Goal: Information Seeking & Learning: Learn about a topic

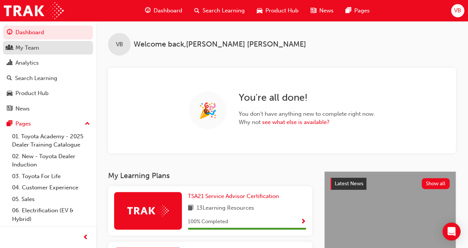
click at [38, 45] on div "My Team" at bounding box center [27, 48] width 24 height 9
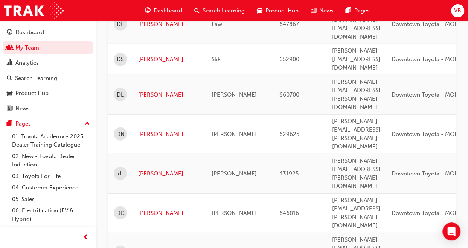
scroll to position [982, 0]
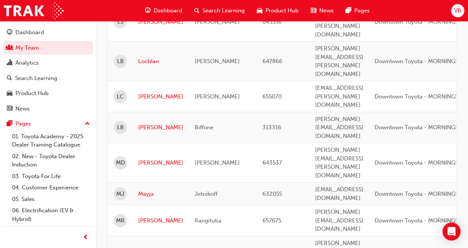
scroll to position [954, 0]
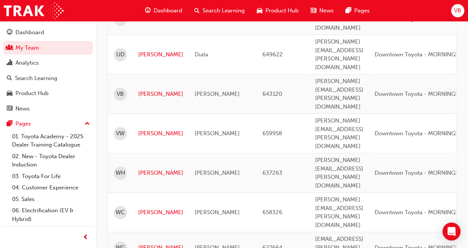
scroll to position [165, 0]
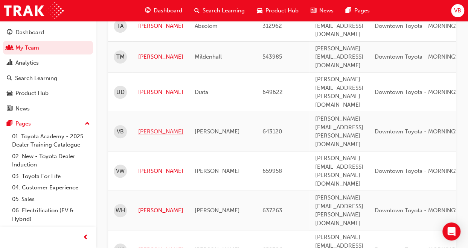
click at [142, 128] on link "[PERSON_NAME]" at bounding box center [160, 132] width 45 height 9
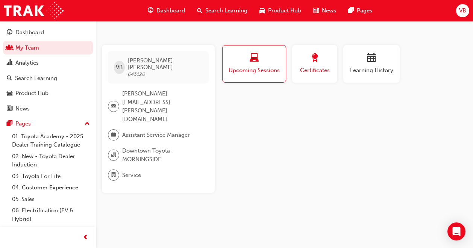
click at [332, 72] on button "Certificates" at bounding box center [314, 64] width 45 height 38
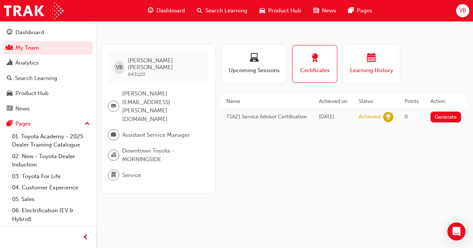
click at [366, 71] on span "Learning History" at bounding box center [371, 70] width 45 height 9
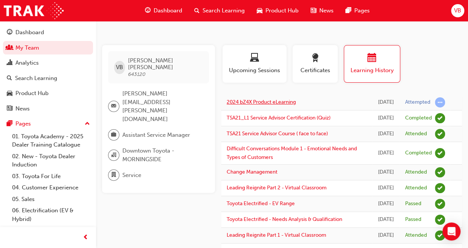
click at [289, 101] on link "2024 bZ4X Product eLearning" at bounding box center [260, 102] width 69 height 6
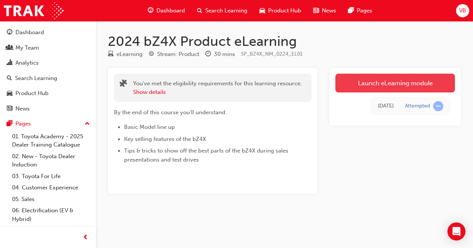
click at [381, 85] on link "Launch eLearning module" at bounding box center [395, 83] width 120 height 19
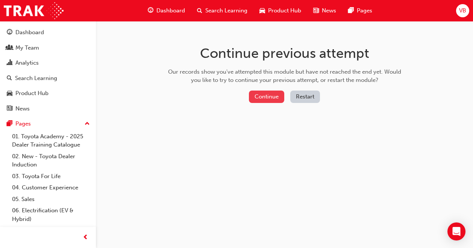
click at [275, 98] on button "Continue" at bounding box center [266, 97] width 35 height 12
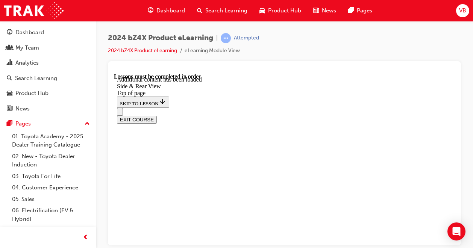
scroll to position [211, 0]
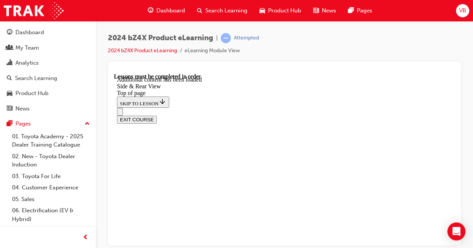
scroll to position [221, 0]
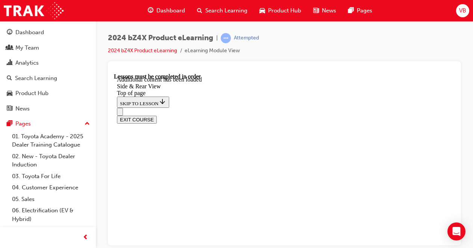
scroll to position [957, 0]
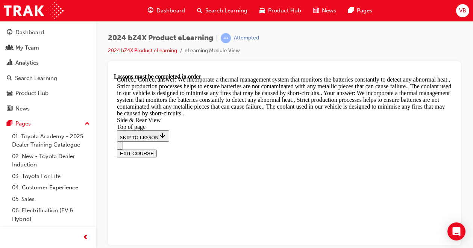
scroll to position [2279, 0]
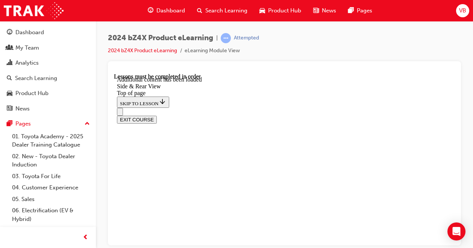
scroll to position [2484, 0]
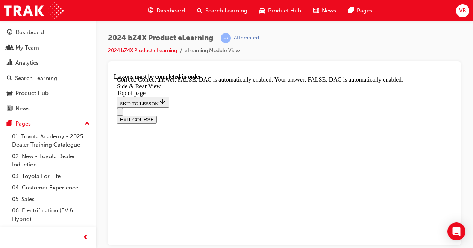
scroll to position [2621, 0]
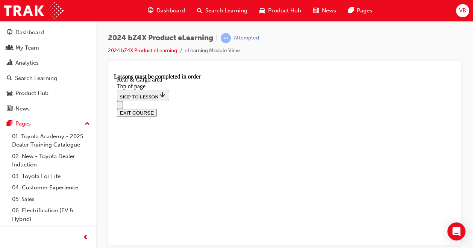
scroll to position [249, 0]
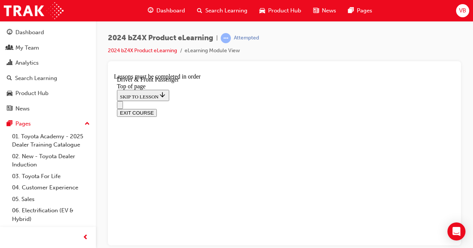
scroll to position [247, 0]
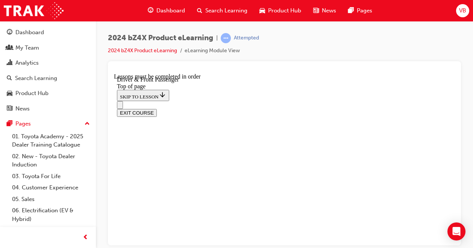
scroll to position [253, 0]
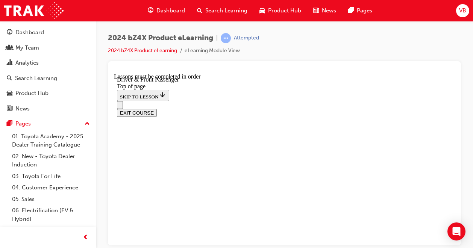
scroll to position [294, 0]
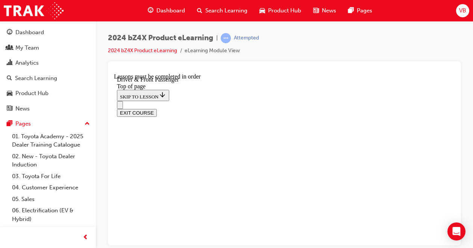
scroll to position [782, 0]
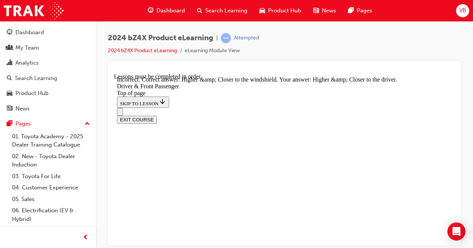
scroll to position [1828, 0]
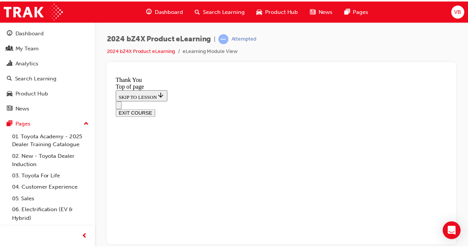
scroll to position [443, 0]
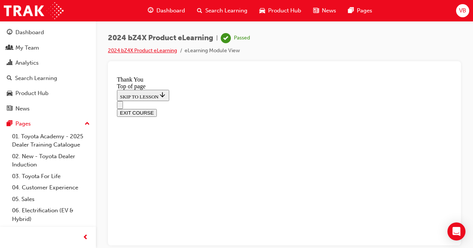
click at [153, 51] on link "2024 bZ4X Product eLearning" at bounding box center [142, 50] width 69 height 6
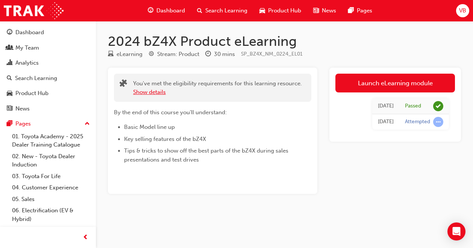
click at [161, 94] on button "Show details" at bounding box center [149, 92] width 33 height 9
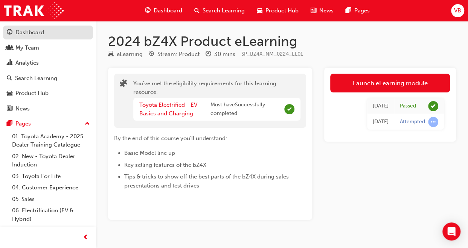
click at [38, 33] on div "Dashboard" at bounding box center [29, 32] width 29 height 9
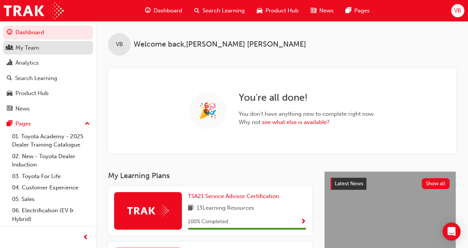
click at [30, 49] on div "My Team" at bounding box center [27, 48] width 24 height 9
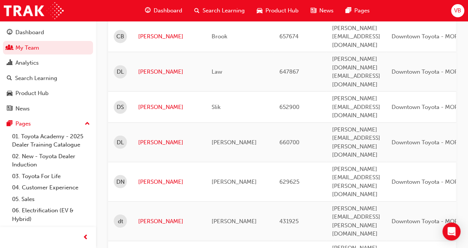
scroll to position [982, 0]
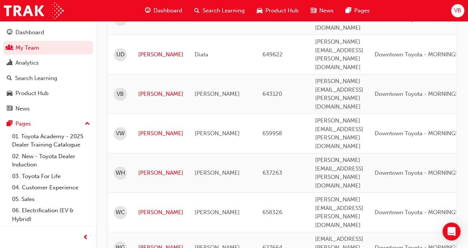
scroll to position [165, 0]
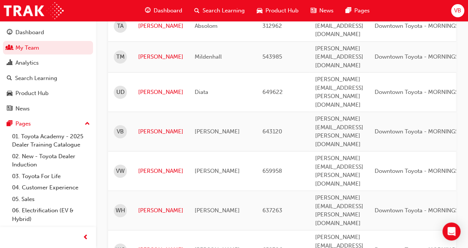
click at [143, 112] on td "[PERSON_NAME]" at bounding box center [160, 131] width 56 height 39
click at [144, 128] on link "[PERSON_NAME]" at bounding box center [160, 132] width 45 height 9
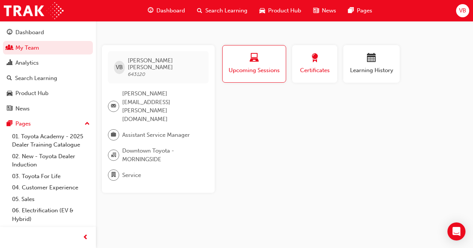
click at [308, 73] on span "Certificates" at bounding box center [315, 70] width 34 height 9
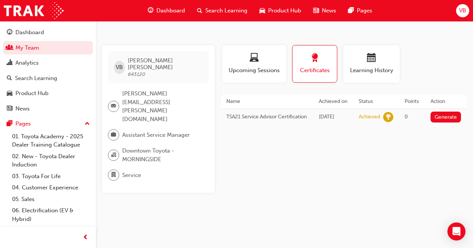
click at [207, 15] on span "Search Learning" at bounding box center [226, 10] width 42 height 9
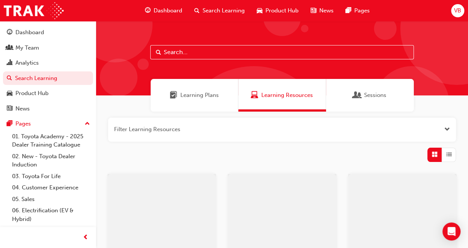
click at [191, 52] on input "text" at bounding box center [281, 52] width 263 height 14
